Goal: Information Seeking & Learning: Learn about a topic

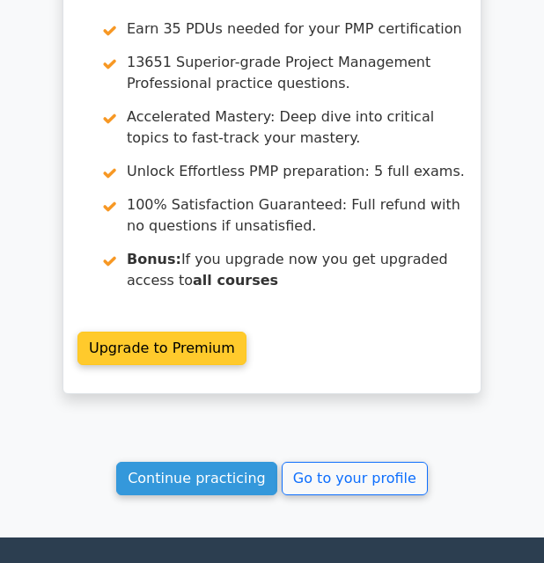
scroll to position [2289, 0]
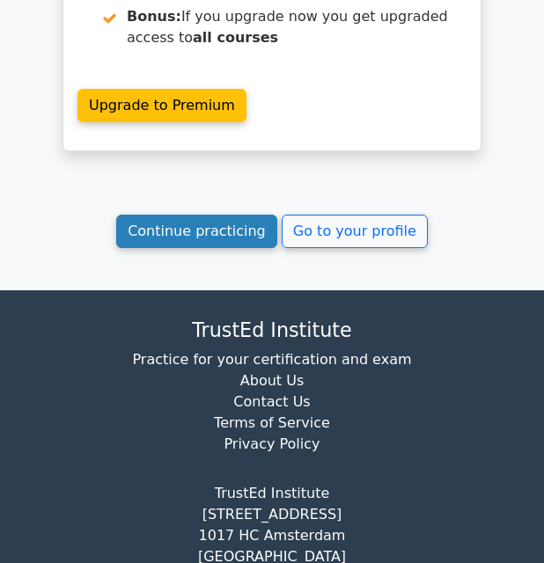
click at [227, 215] on link "Continue practicing" at bounding box center [196, 231] width 161 height 33
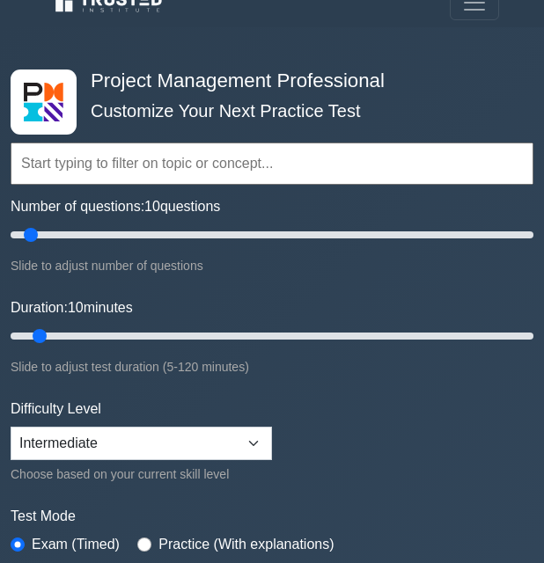
scroll to position [88, 0]
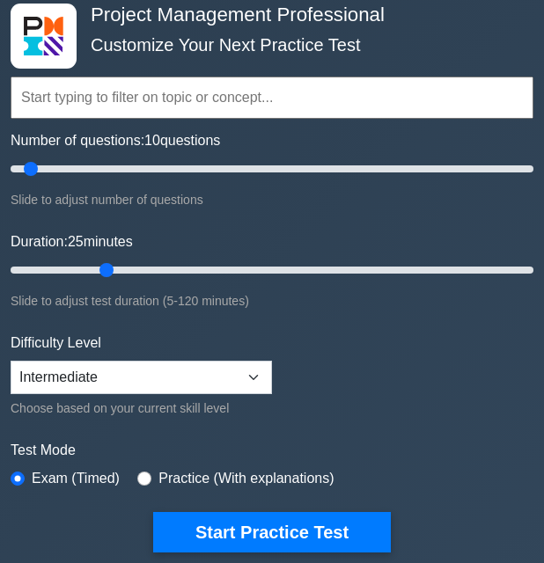
drag, startPoint x: 43, startPoint y: 272, endPoint x: 111, endPoint y: 269, distance: 67.8
type input "25"
click at [111, 269] on input "Duration: 25 minutes" at bounding box center [272, 270] width 523 height 21
click at [226, 365] on select "Beginner Intermediate Expert" at bounding box center [141, 377] width 261 height 33
select select "beginner"
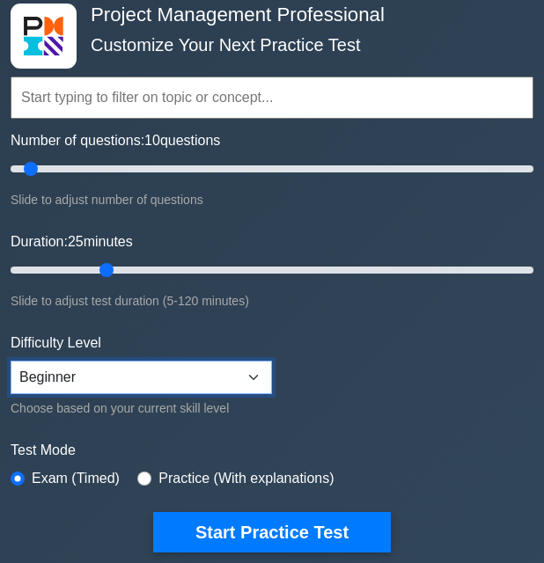
click at [11, 361] on select "Beginner Intermediate Expert" at bounding box center [141, 377] width 261 height 33
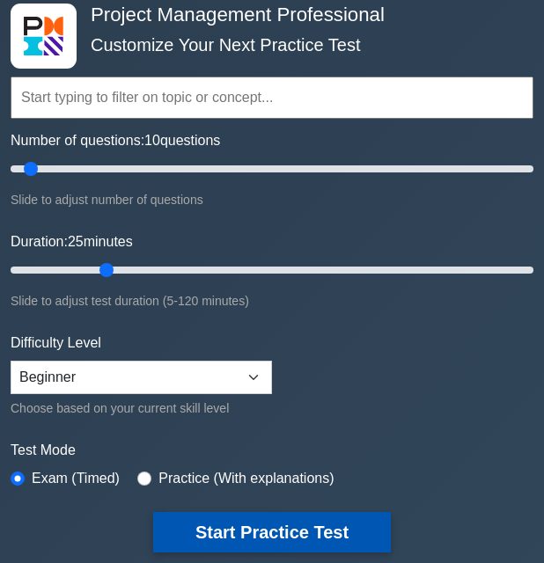
click at [276, 539] on button "Start Practice Test" at bounding box center [272, 532] width 238 height 40
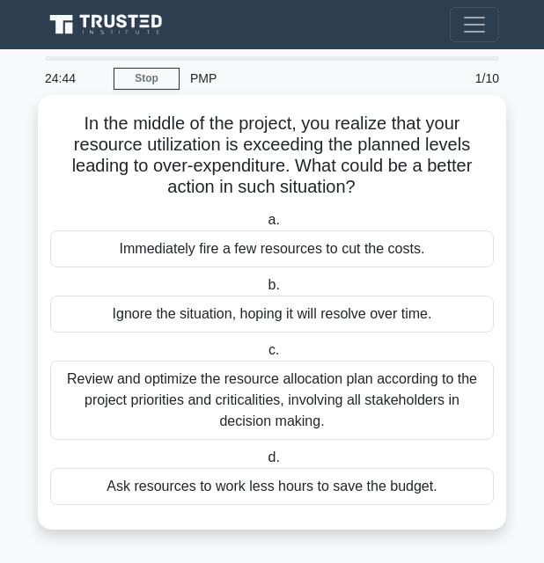
drag, startPoint x: 75, startPoint y: 124, endPoint x: 359, endPoint y: 188, distance: 291.3
click at [359, 188] on h5 "In the middle of the project, you realize that your resource utilization is exc…" at bounding box center [271, 156] width 447 height 86
copy h5 "In the middle of the project, you realize that your resource utilization is exc…"
click at [388, 209] on div "a. Immediately fire a few resources to cut the costs. b. Ignore the situation, …" at bounding box center [272, 357] width 465 height 303
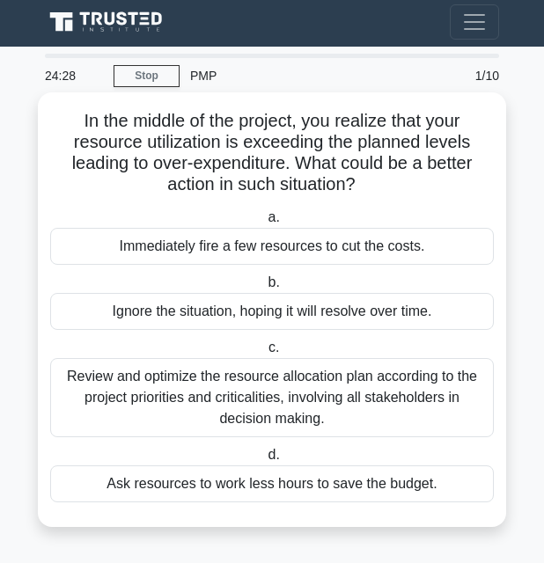
scroll to position [4, 0]
drag, startPoint x: 65, startPoint y: 374, endPoint x: 358, endPoint y: 416, distance: 296.2
click at [358, 416] on div "Review and optimize the resource allocation plan according to the project prior…" at bounding box center [272, 397] width 444 height 79
drag, startPoint x: 295, startPoint y: 412, endPoint x: 319, endPoint y: 211, distance: 202.1
click at [319, 211] on label "a. Immediately fire a few resources to cut the costs." at bounding box center [272, 236] width 444 height 58
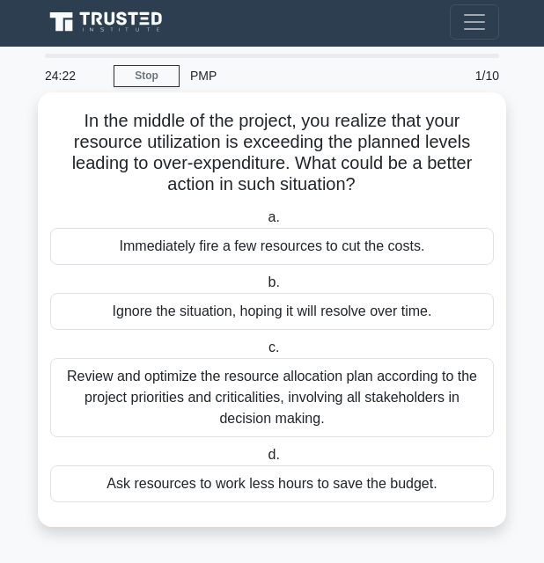
click at [264, 212] on input "a. Immediately fire a few resources to cut the costs." at bounding box center [264, 217] width 0 height 11
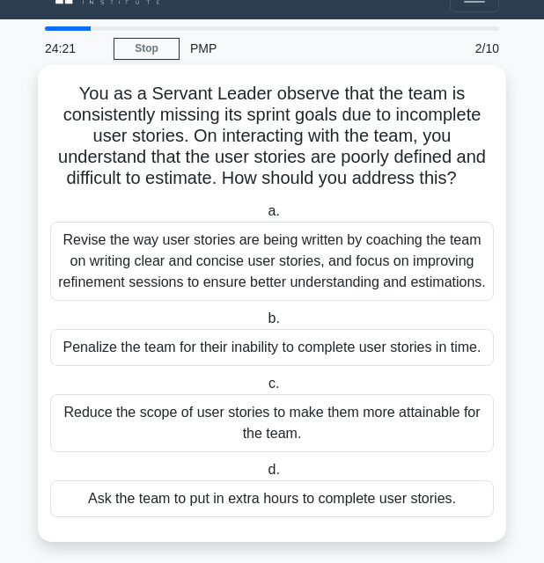
scroll to position [46, 0]
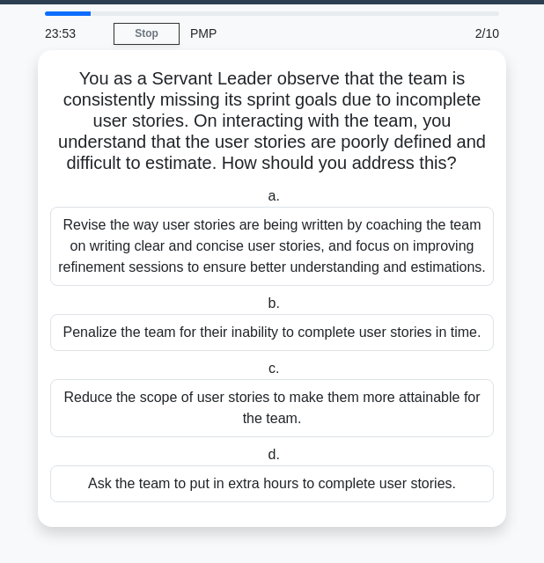
drag, startPoint x: 162, startPoint y: 191, endPoint x: 157, endPoint y: 147, distance: 44.3
click at [157, 147] on h5 "You as a Servant Leader observe that the team is consistently missing its sprin…" at bounding box center [271, 121] width 447 height 107
click at [207, 260] on div "Revise the way user stories are being written by coaching the team on writing c…" at bounding box center [272, 246] width 444 height 79
click at [264, 202] on input "a. Revise the way user stories are being written by coaching the team on writin…" at bounding box center [264, 196] width 0 height 11
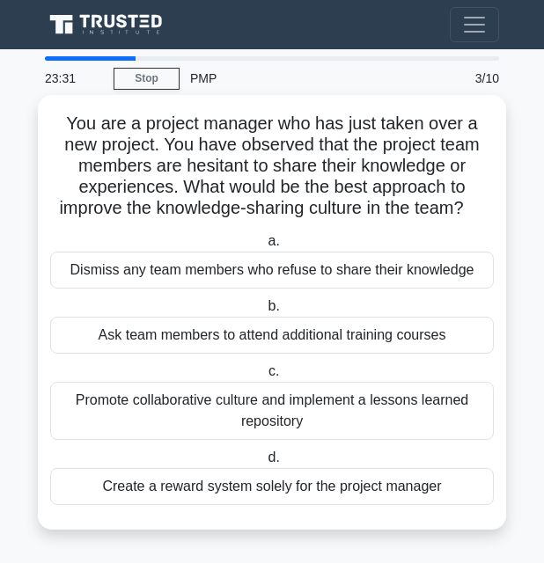
scroll to position [4, 0]
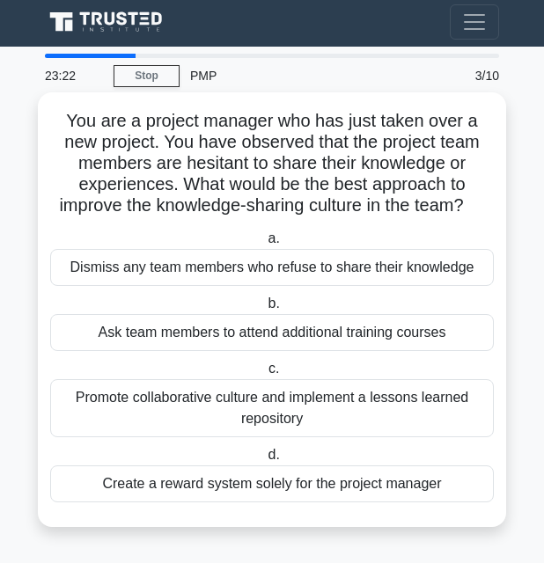
click at [247, 391] on div "Promote collaborative culture and implement a lessons learned repository" at bounding box center [272, 408] width 444 height 58
click at [265, 375] on input "c. Promote collaborative culture and implement a lessons learned repository" at bounding box center [265, 369] width 0 height 11
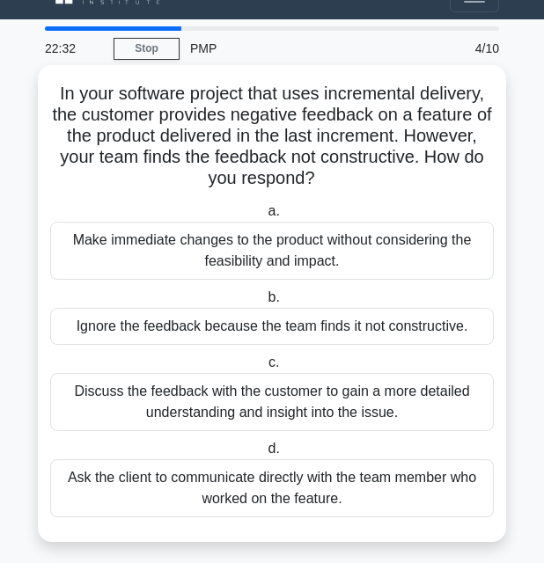
scroll to position [46, 0]
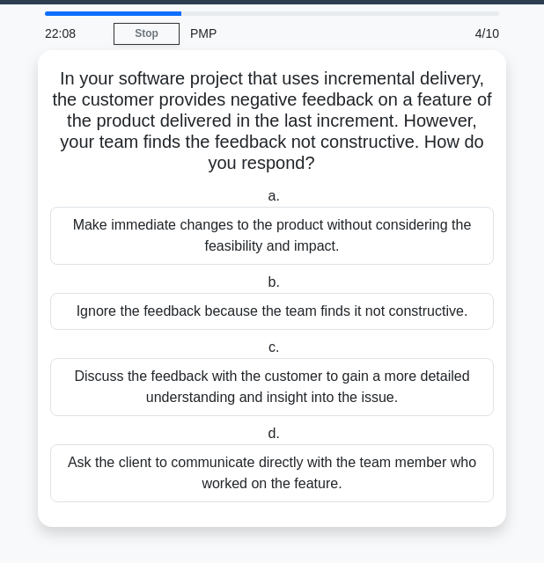
click at [131, 392] on div "Discuss the feedback with the customer to gain a more detailed understanding an…" at bounding box center [272, 387] width 444 height 58
click at [265, 354] on input "c. Discuss the feedback with the customer to gain a more detailed understanding…" at bounding box center [265, 347] width 0 height 11
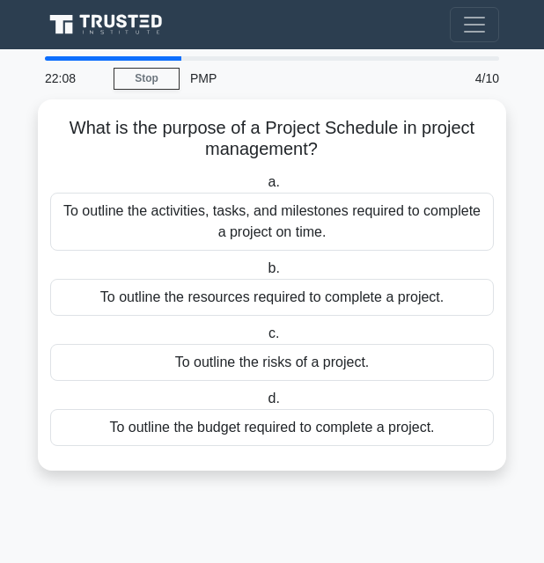
scroll to position [0, 0]
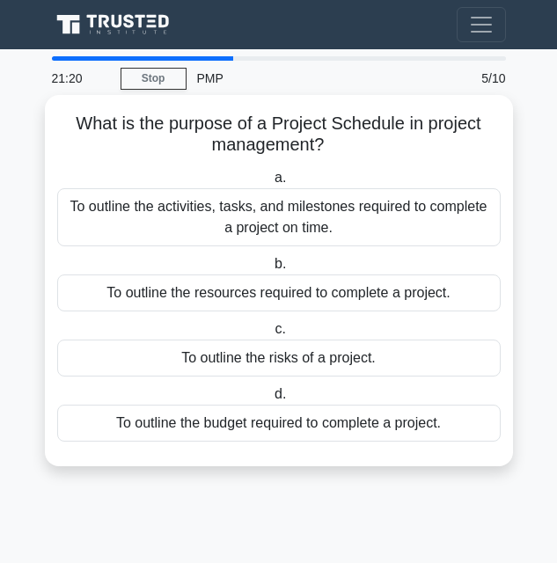
click at [177, 234] on div "To outline the activities, tasks, and milestones required to complete a project…" at bounding box center [279, 217] width 444 height 58
click at [271, 184] on input "a. To outline the activities, tasks, and milestones required to complete a proj…" at bounding box center [271, 178] width 0 height 11
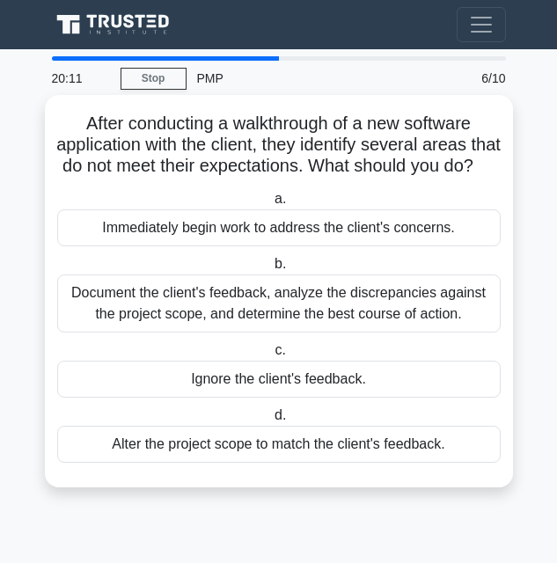
click at [193, 320] on div "Document the client's feedback, analyze the discrepancies against the project s…" at bounding box center [279, 304] width 444 height 58
click at [271, 270] on input "b. Document the client's feedback, analyze the discrepancies against the projec…" at bounding box center [271, 264] width 0 height 11
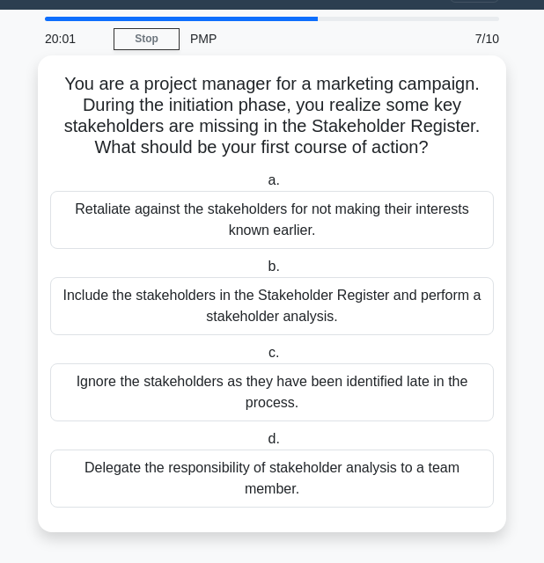
scroll to position [46, 0]
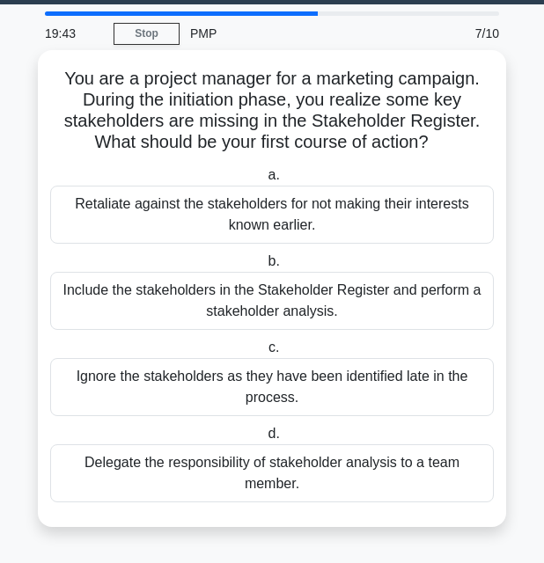
click at [276, 300] on div "Include the stakeholders in the Stakeholder Register and perform a stakeholder …" at bounding box center [272, 301] width 444 height 58
click at [264, 268] on input "b. Include the stakeholders in the Stakeholder Register and perform a stakehold…" at bounding box center [264, 261] width 0 height 11
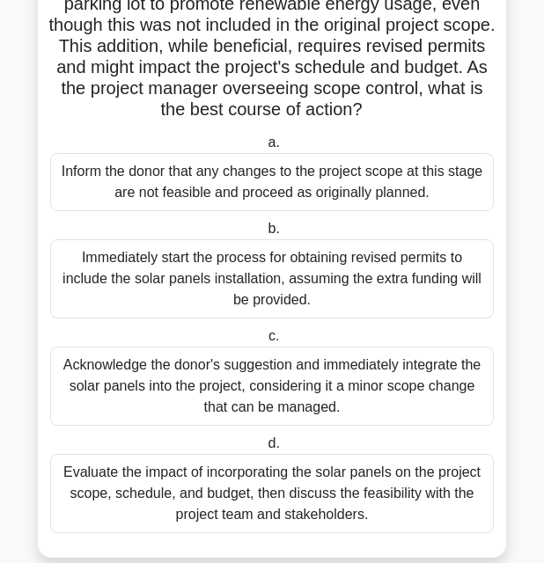
scroll to position [215, 0]
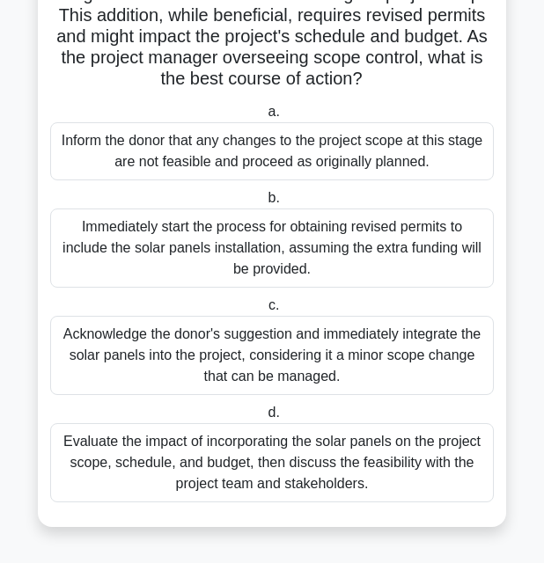
click at [239, 457] on div "Evaluate the impact of incorporating the solar panels on the project scope, sch…" at bounding box center [272, 462] width 444 height 79
click at [264, 419] on input "d. Evaluate the impact of incorporating the solar panels on the project scope, …" at bounding box center [264, 413] width 0 height 11
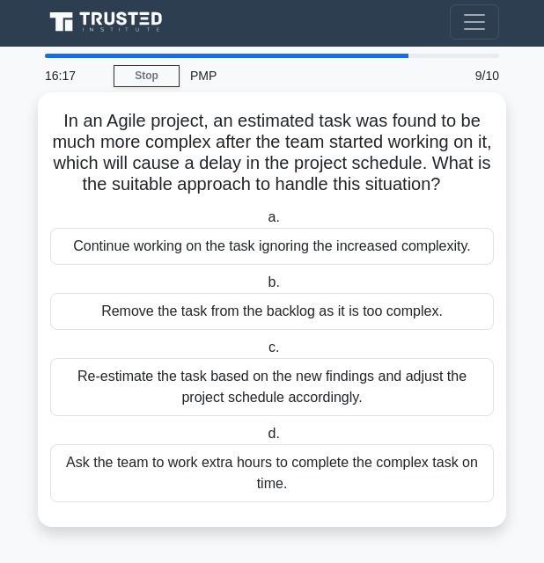
scroll to position [25, 0]
